Goal: Task Accomplishment & Management: Complete application form

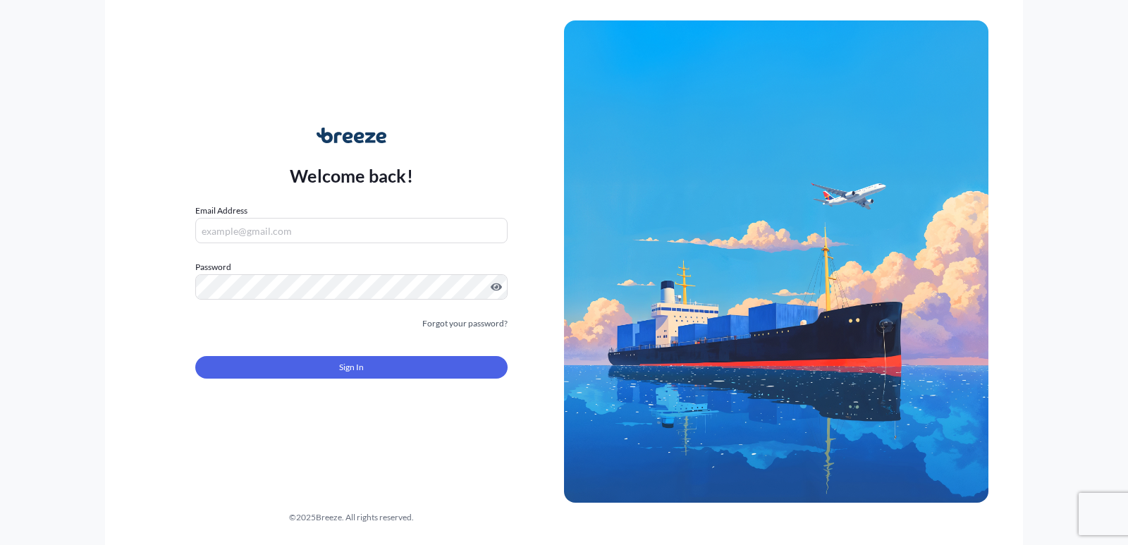
click at [393, 230] on input "Email Address" at bounding box center [351, 230] width 312 height 25
type input "[EMAIL_ADDRESS][DOMAIN_NAME]"
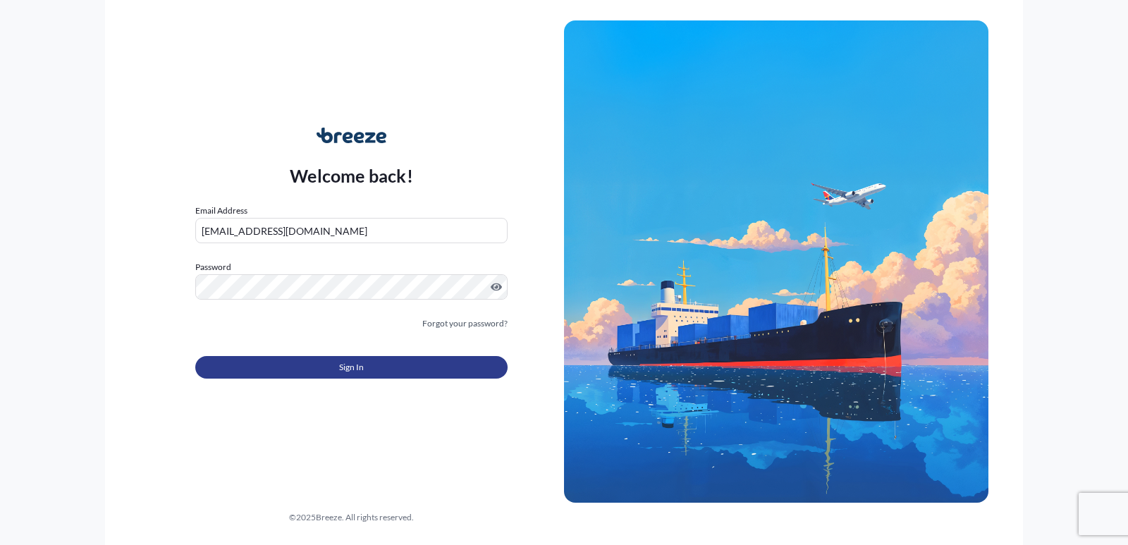
click at [365, 359] on button "Sign In" at bounding box center [351, 367] width 312 height 23
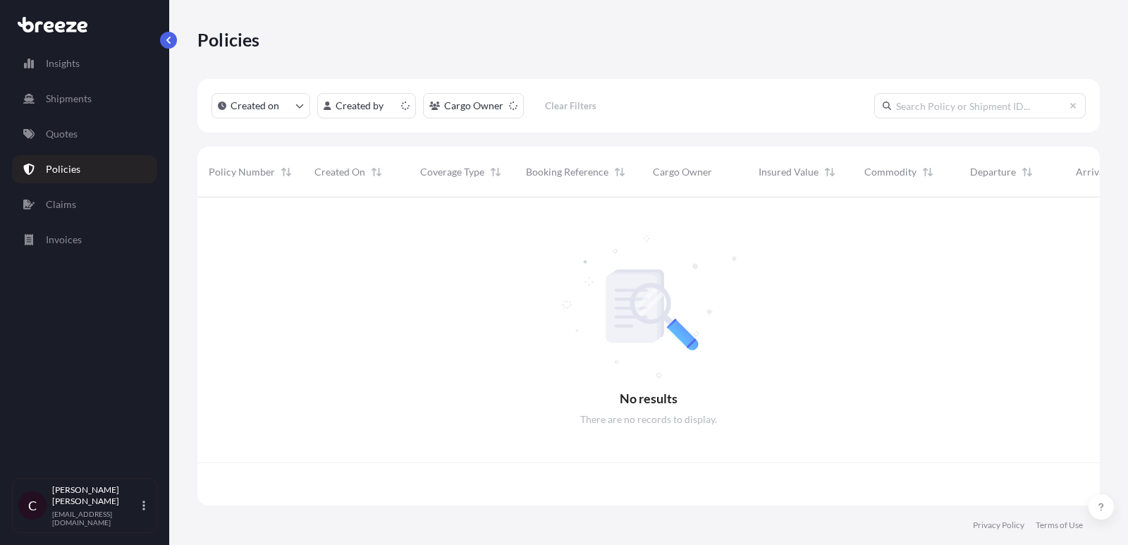
scroll to position [316, 902]
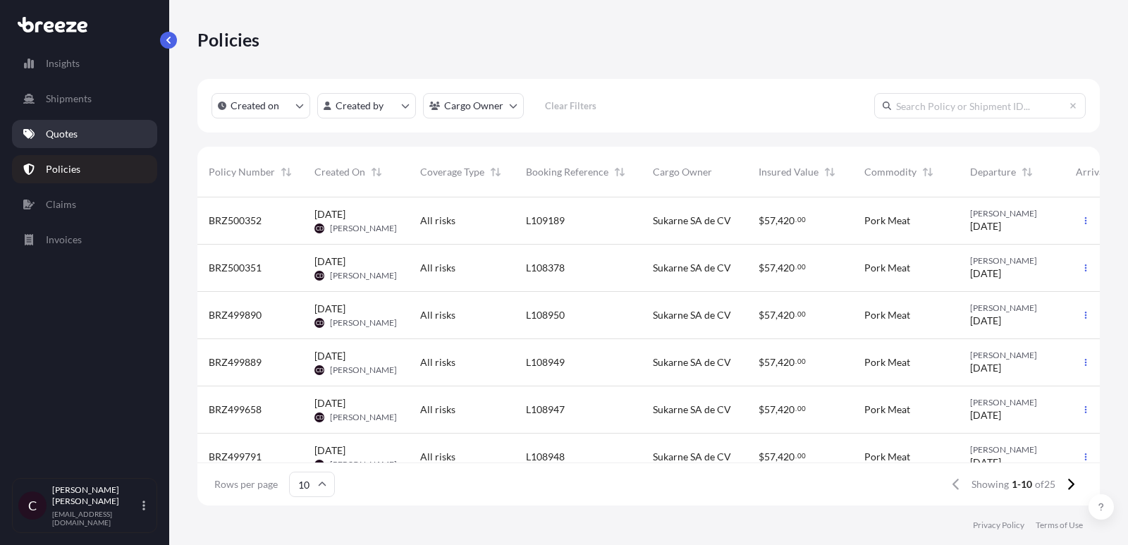
click at [116, 130] on link "Quotes" at bounding box center [84, 134] width 145 height 28
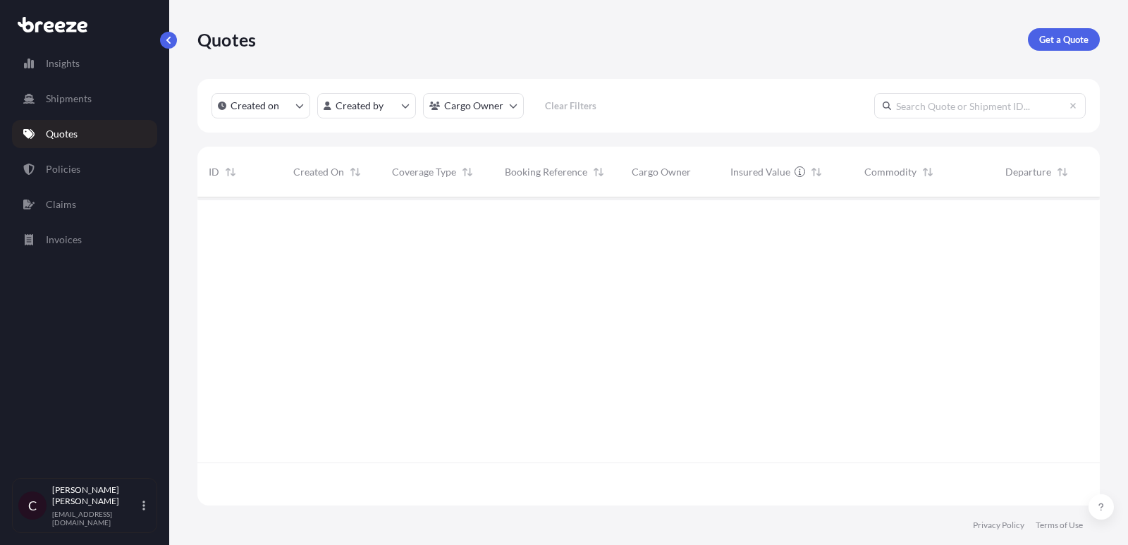
scroll to position [316, 902]
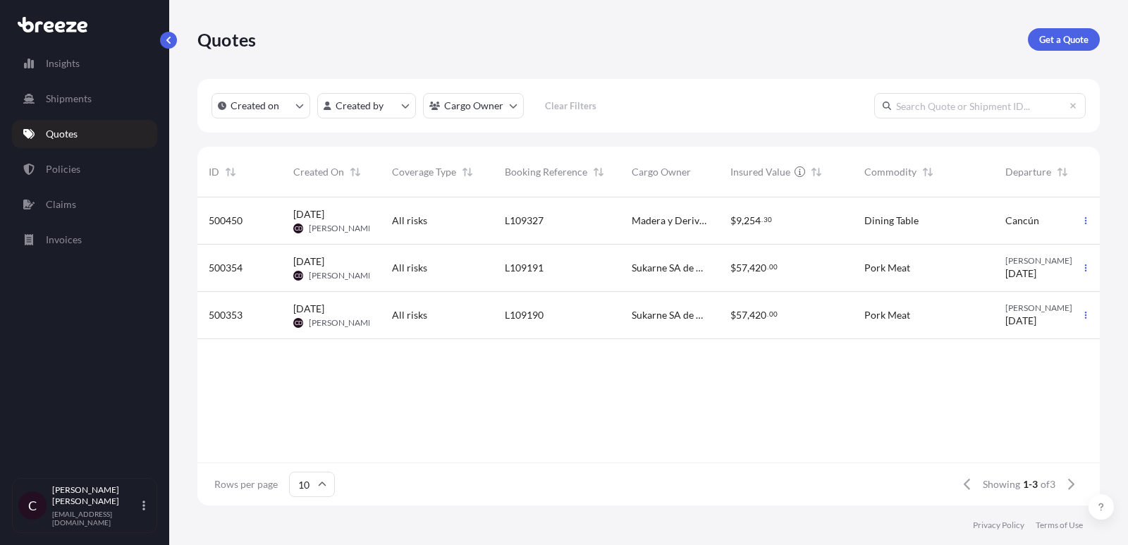
click at [509, 300] on div "L109190" at bounding box center [556, 315] width 127 height 47
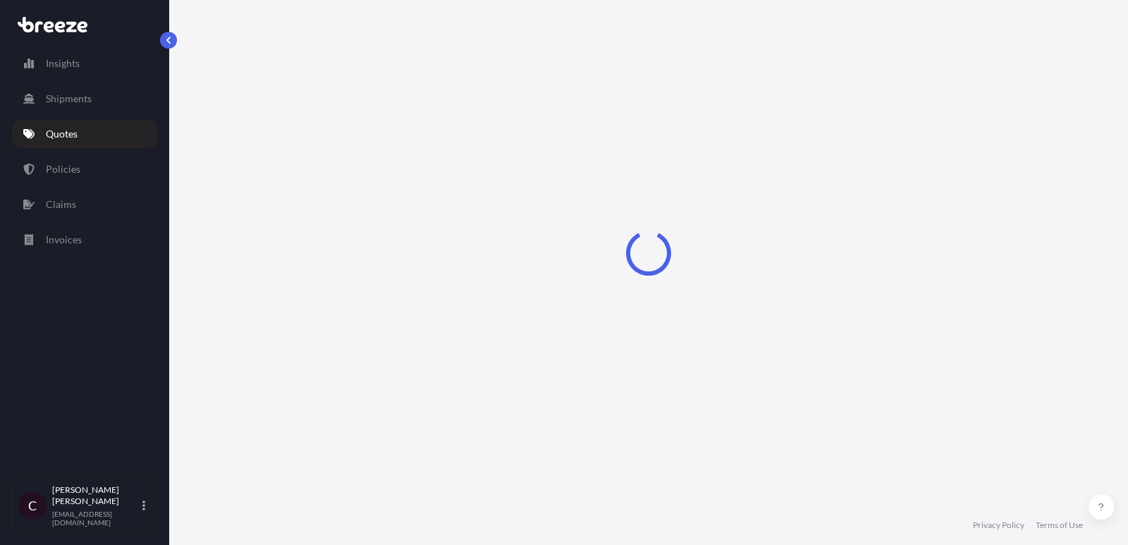
select select "Road"
select select "2"
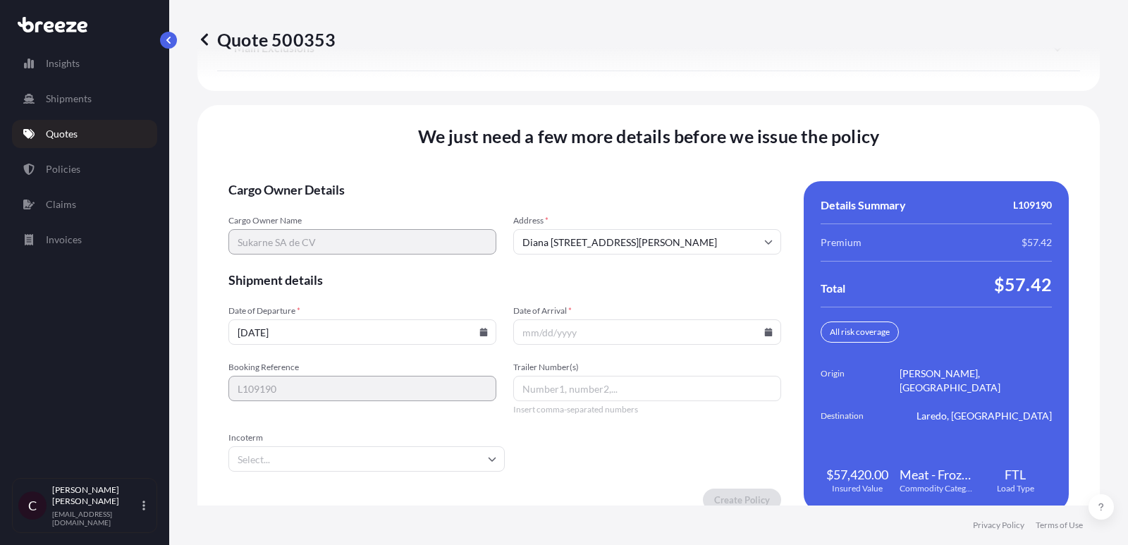
scroll to position [2174, 0]
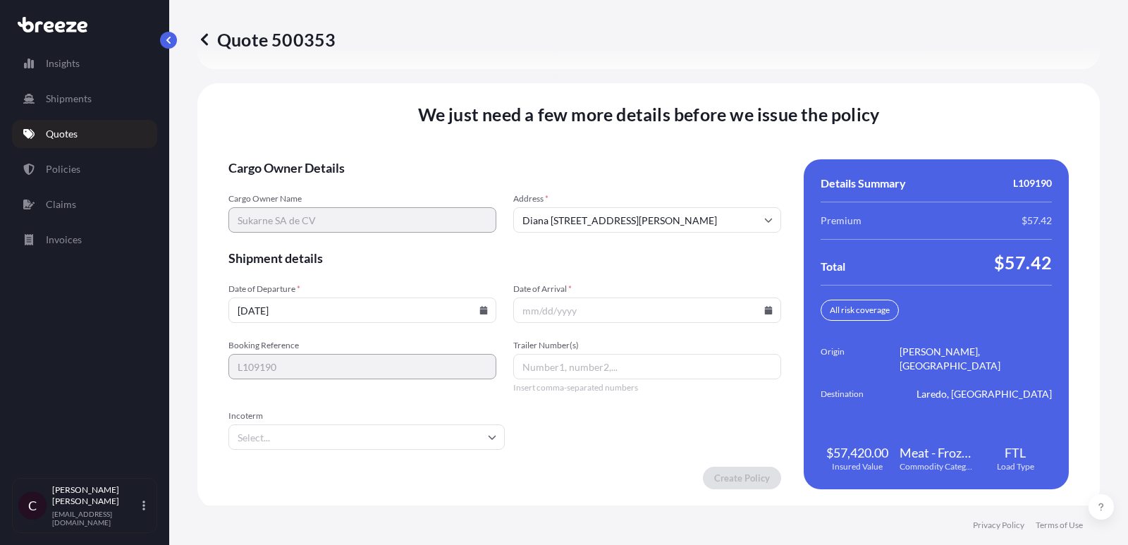
click at [603, 345] on span "Trailer Number(s)" at bounding box center [647, 345] width 268 height 11
click at [603, 354] on input "Trailer Number(s)" at bounding box center [647, 366] width 268 height 25
paste input "K302"
type input "K302"
click at [571, 304] on input "Date of Arrival *" at bounding box center [647, 309] width 268 height 25
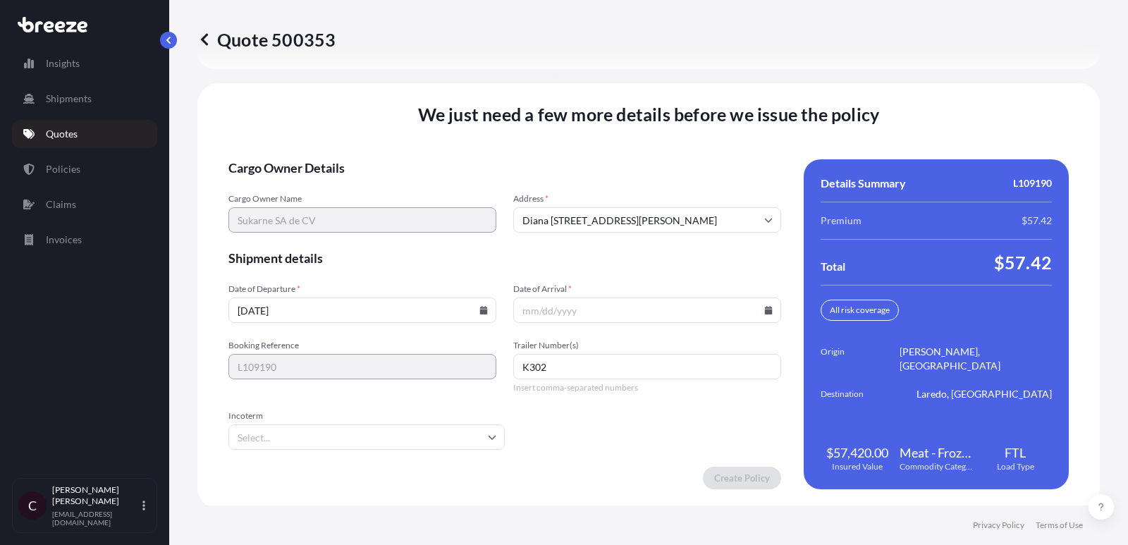
click at [773, 306] on input "Date of Arrival *" at bounding box center [647, 309] width 268 height 25
click at [767, 306] on icon at bounding box center [769, 310] width 8 height 8
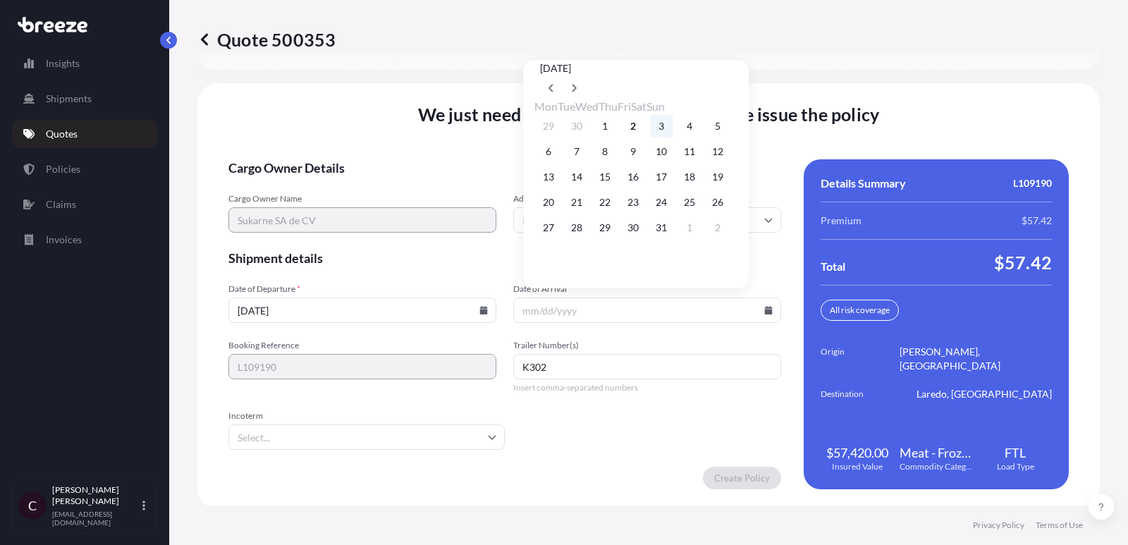
click at [672, 130] on button "3" at bounding box center [661, 126] width 23 height 23
type input "[DATE]"
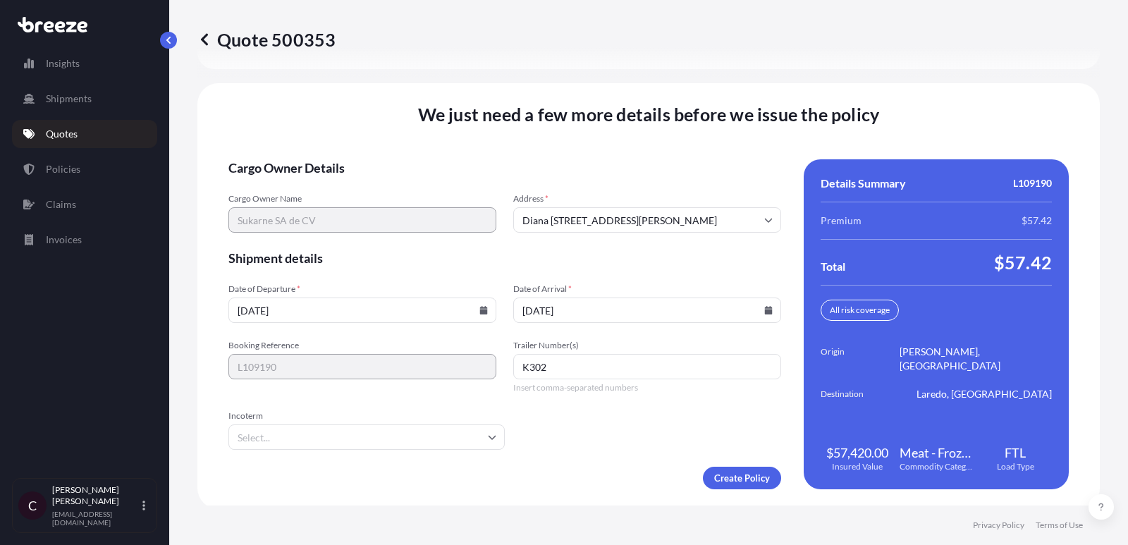
click at [483, 300] on input "[DATE]" at bounding box center [362, 309] width 268 height 25
click at [481, 308] on icon at bounding box center [484, 310] width 8 height 8
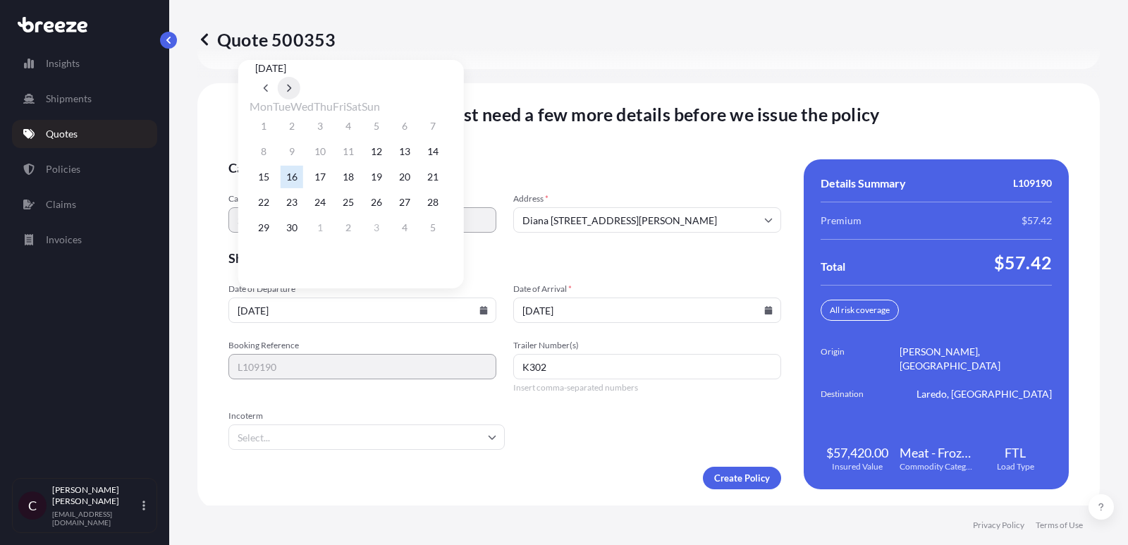
click at [300, 77] on button at bounding box center [289, 88] width 23 height 23
click at [324, 127] on button "1" at bounding box center [320, 126] width 23 height 23
type input "[DATE]"
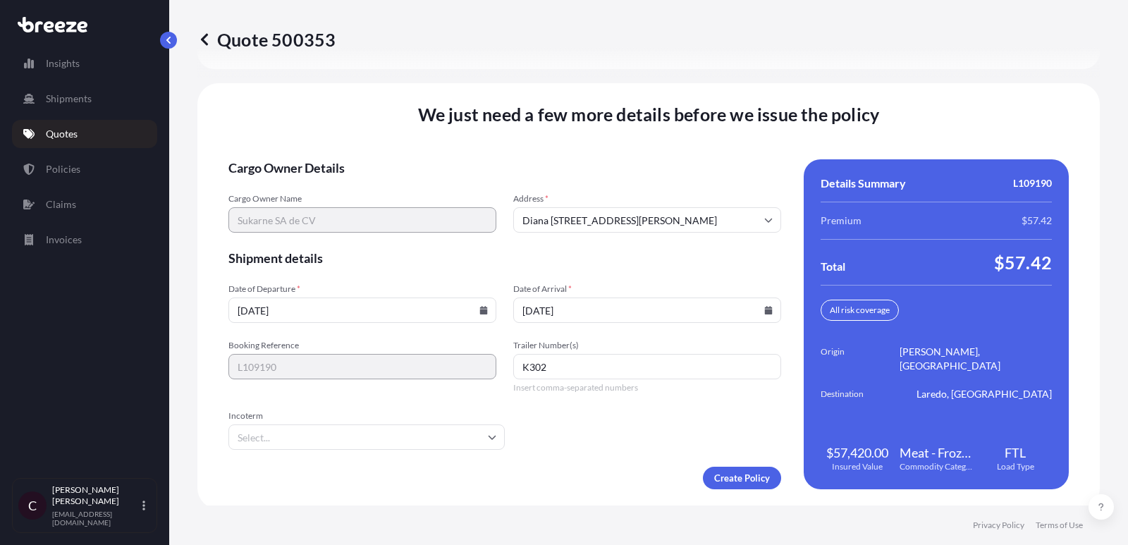
click at [384, 426] on input "Incoterm" at bounding box center [366, 436] width 276 height 25
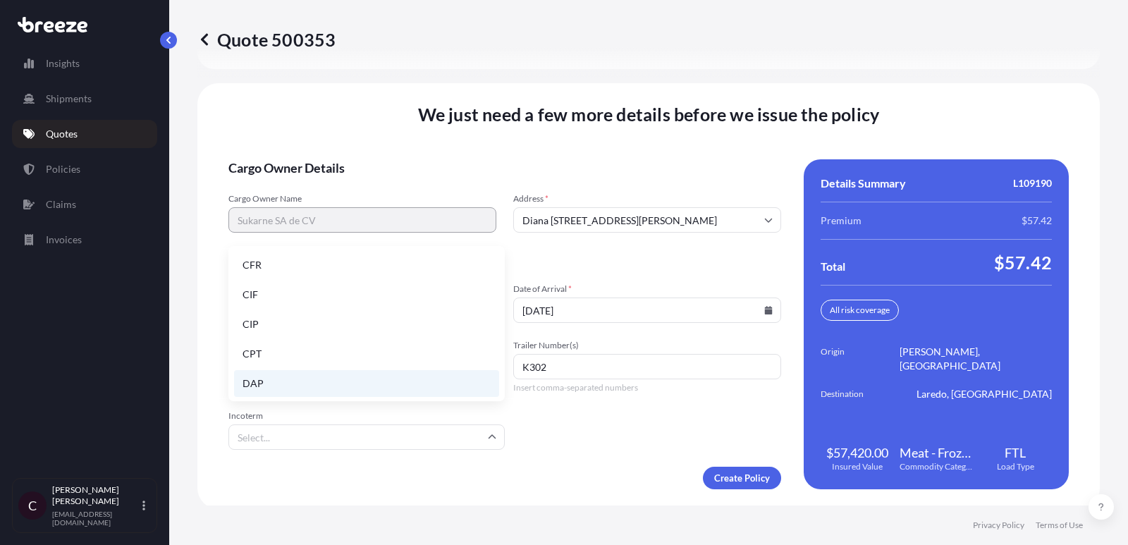
click at [388, 385] on li "DAP" at bounding box center [366, 383] width 265 height 27
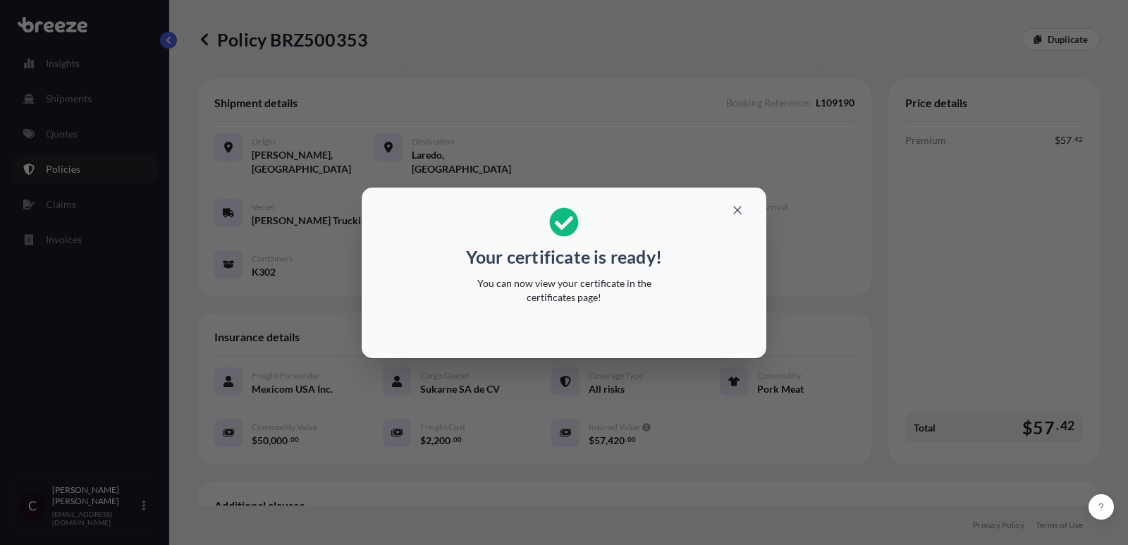
click at [739, 212] on icon "button" at bounding box center [737, 210] width 13 height 13
